Goal: Find specific page/section

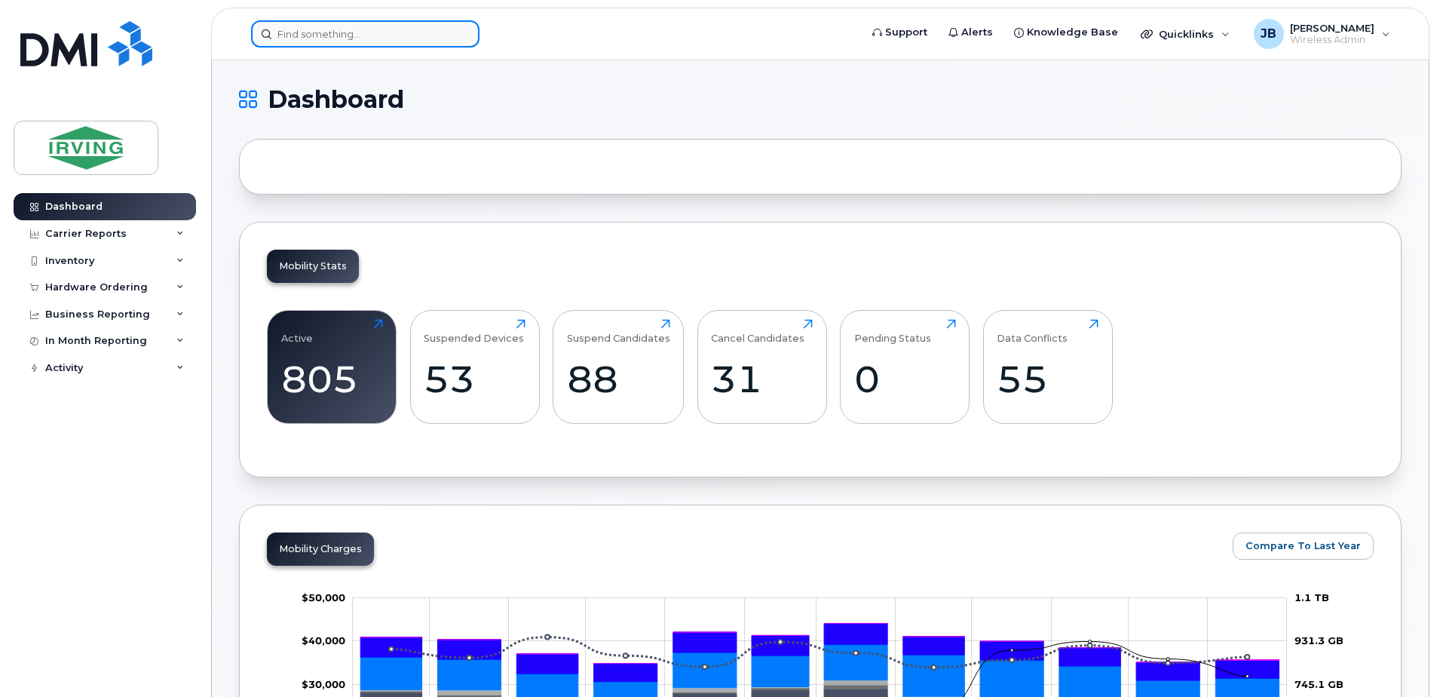
click at [311, 39] on input at bounding box center [365, 33] width 228 height 27
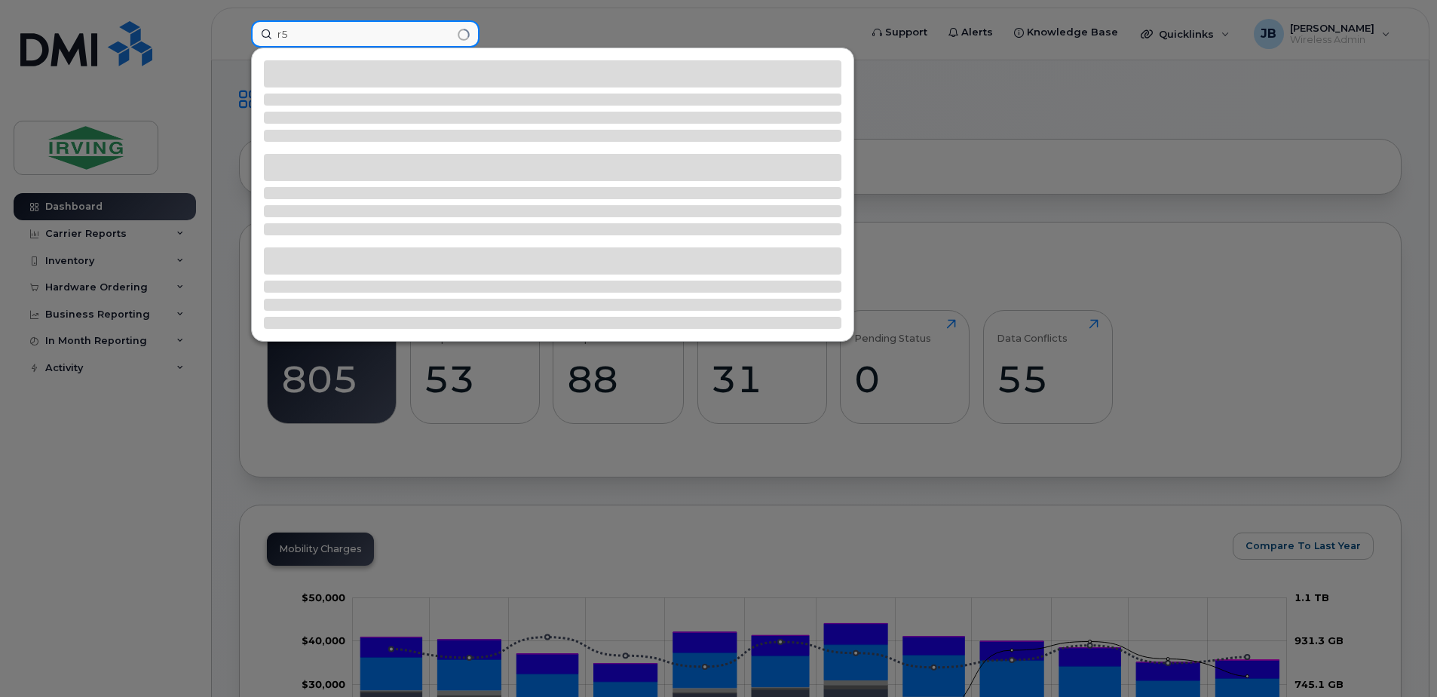
type input "r"
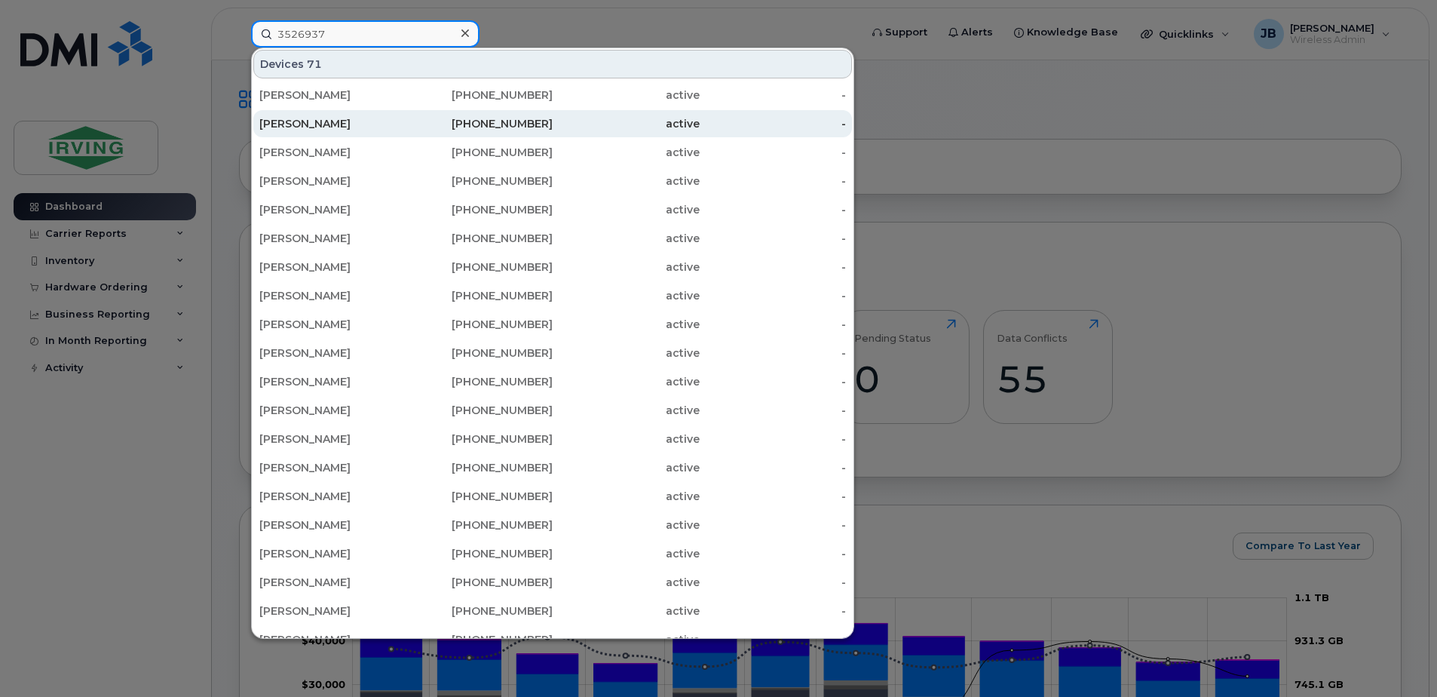
type input "3526937"
click at [311, 123] on div "[PERSON_NAME]" at bounding box center [332, 123] width 147 height 15
click at [299, 126] on div "[PERSON_NAME]" at bounding box center [332, 123] width 147 height 15
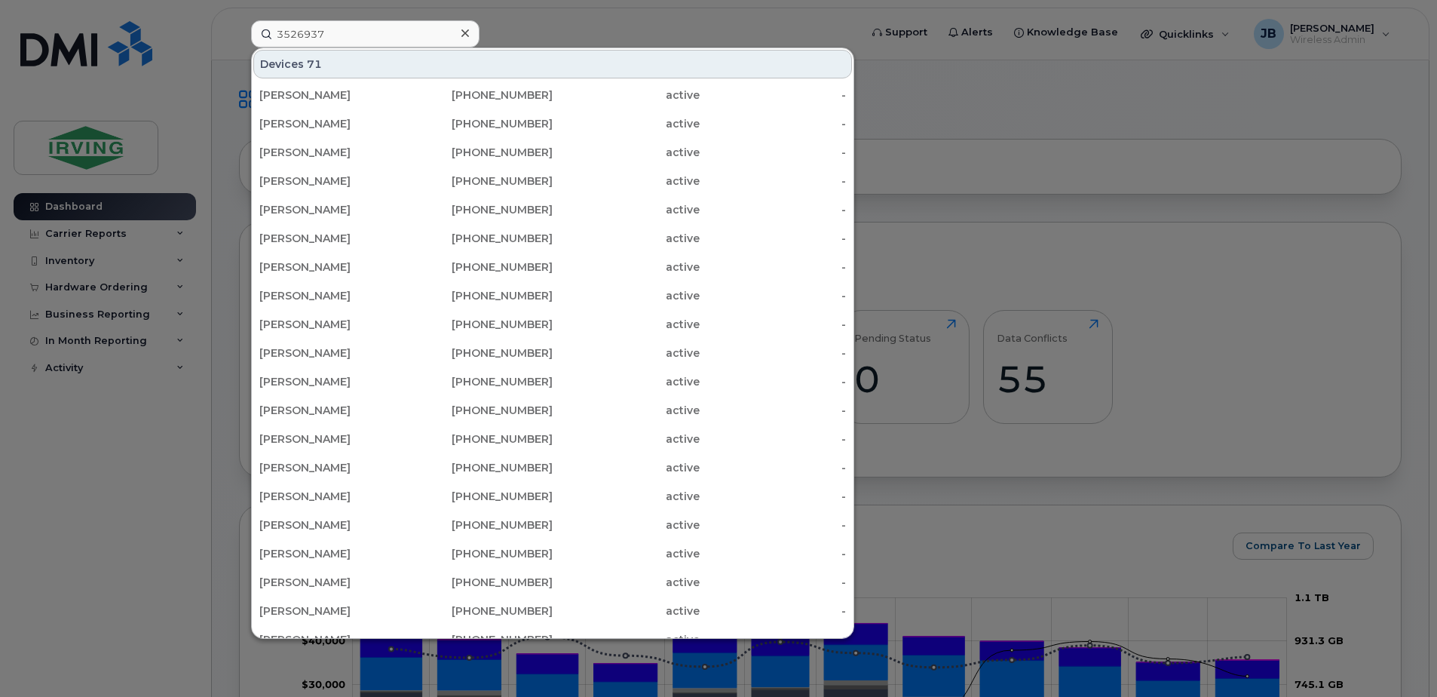
click at [342, 65] on div "Devices 71" at bounding box center [552, 64] width 599 height 29
